Goal: Find specific page/section

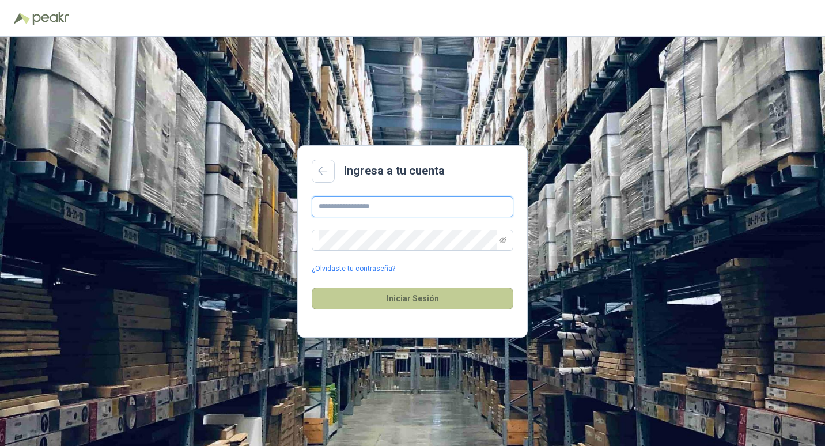
type input "**********"
click at [413, 293] on button "Iniciar Sesión" at bounding box center [413, 299] width 202 height 22
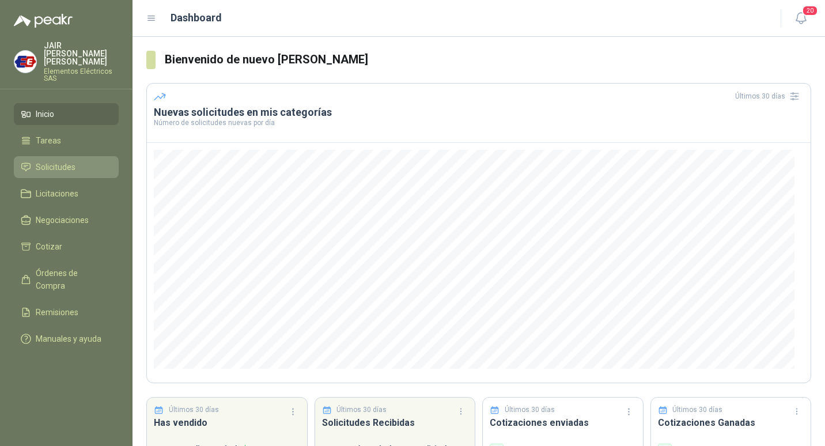
click at [64, 161] on span "Solicitudes" at bounding box center [56, 167] width 40 height 13
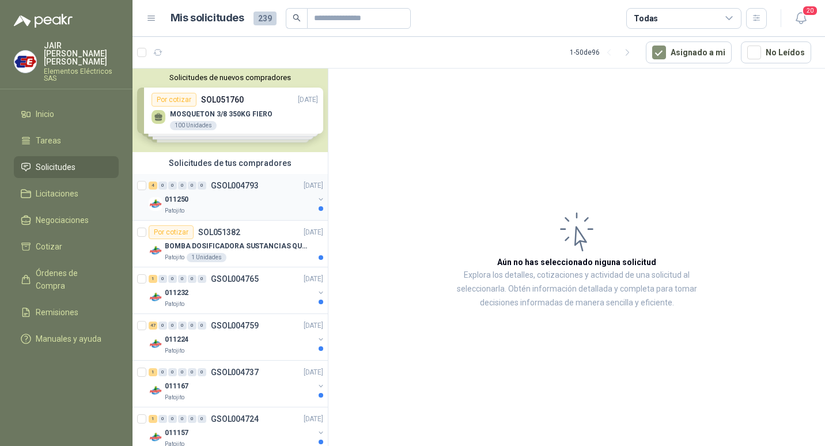
click at [208, 203] on div "011250" at bounding box center [239, 199] width 149 height 14
